Goal: Find specific page/section: Find specific page/section

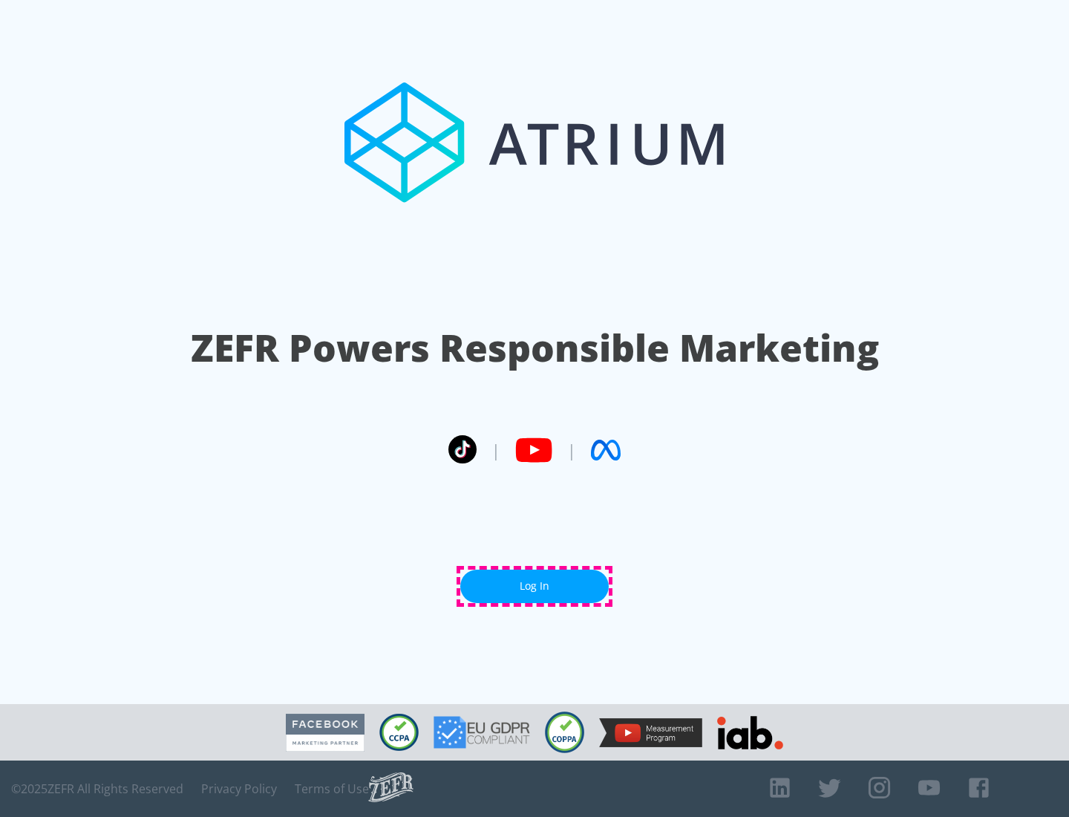
click at [535, 586] on link "Log In" at bounding box center [534, 585] width 148 height 33
